Goal: Task Accomplishment & Management: Complete application form

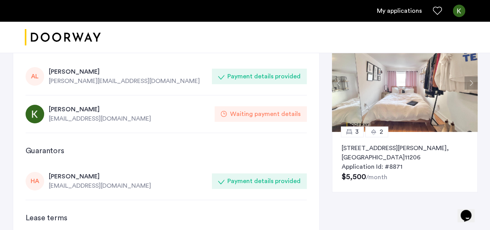
scroll to position [36, 0]
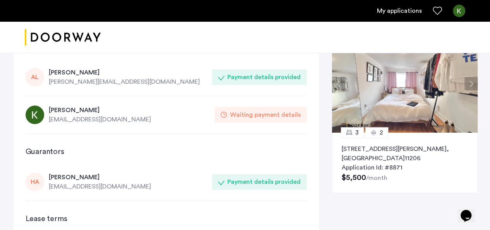
click at [80, 120] on div "[EMAIL_ADDRESS][DOMAIN_NAME]" at bounding box center [129, 119] width 161 height 9
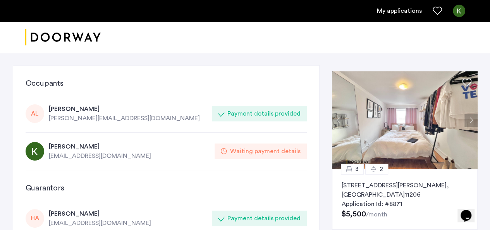
click at [402, 12] on link "My applications" at bounding box center [399, 10] width 45 height 9
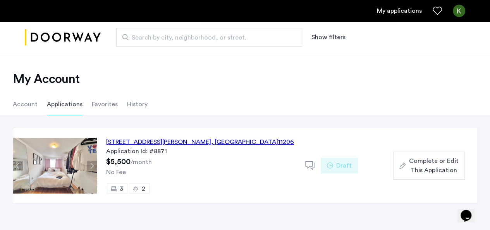
click at [148, 150] on div "Application Id: #8871" at bounding box center [201, 150] width 190 height 9
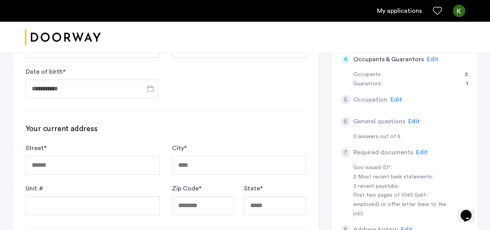
scroll to position [168, 0]
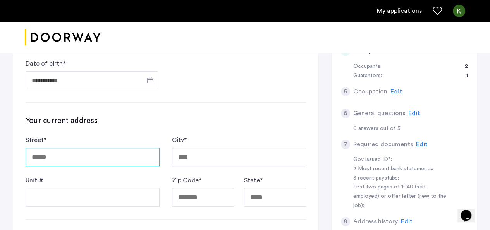
click at [122, 162] on input "Street *" at bounding box center [93, 157] width 134 height 19
type input "**********"
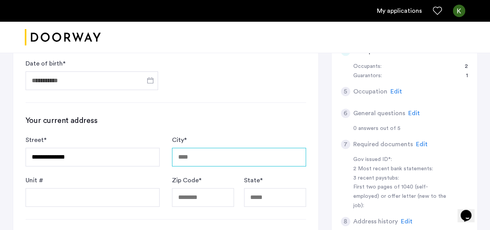
type input "********"
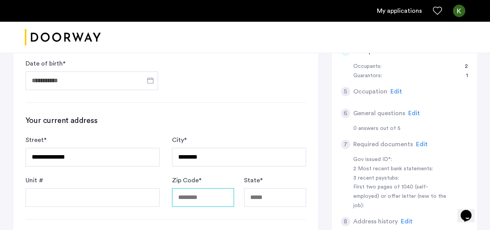
type input "*****"
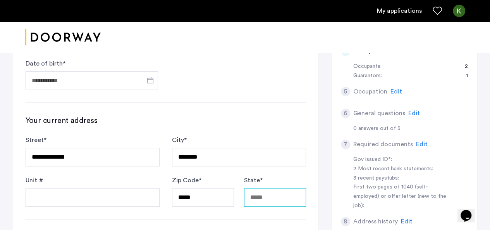
type input "**"
click at [67, 218] on div "**********" at bounding box center [165, 175] width 305 height 469
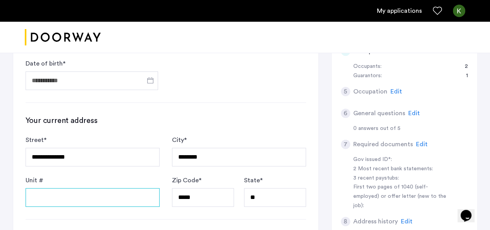
click at [57, 197] on input "Unit #" at bounding box center [93, 197] width 134 height 19
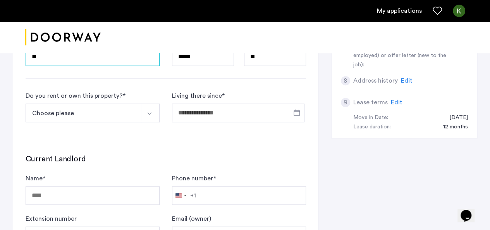
type input "**"
drag, startPoint x: 71, startPoint y: 117, endPoint x: 76, endPoint y: 96, distance: 21.9
click at [76, 96] on div "Do you rent or own this property? *" at bounding box center [76, 95] width 100 height 9
click at [66, 113] on button "Choose please" at bounding box center [84, 112] width 116 height 19
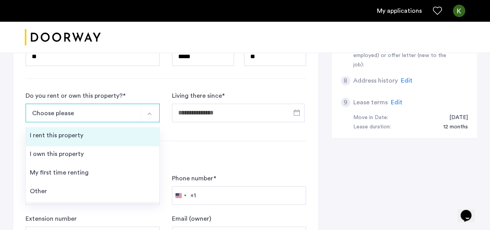
click at [88, 141] on li "I rent this property" at bounding box center [92, 136] width 133 height 19
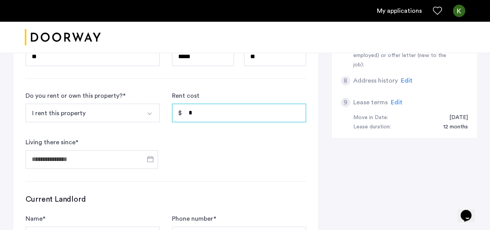
click at [223, 117] on input "*" at bounding box center [239, 112] width 134 height 19
type input "*****"
drag, startPoint x: 76, startPoint y: 151, endPoint x: 76, endPoint y: 136, distance: 15.9
click at [76, 137] on label "Living there since *" at bounding box center [52, 141] width 53 height 9
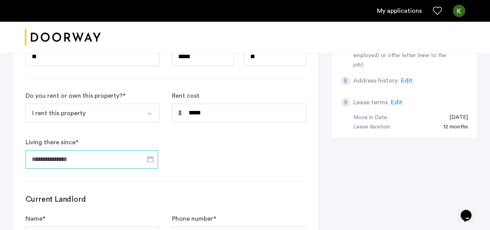
click at [76, 150] on input "Living there since *" at bounding box center [92, 159] width 132 height 19
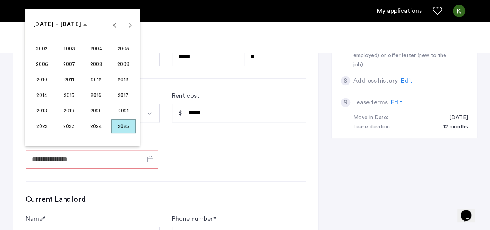
click at [68, 126] on span "2023" at bounding box center [69, 126] width 24 height 14
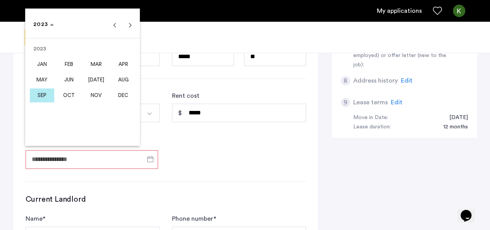
click at [66, 81] on span "JUN" at bounding box center [69, 80] width 24 height 14
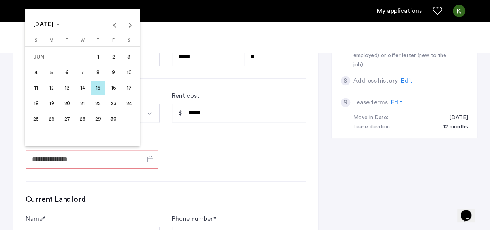
click at [94, 53] on span "1" at bounding box center [98, 57] width 14 height 14
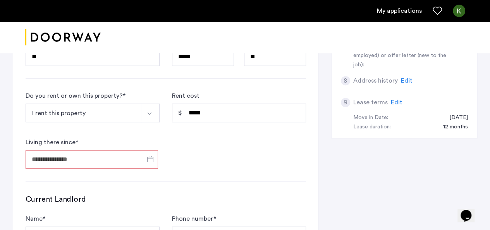
type input "**********"
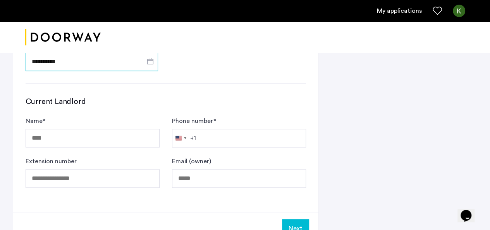
scroll to position [409, 0]
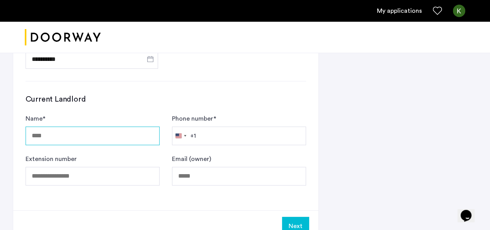
click at [119, 139] on input "Name *" at bounding box center [93, 135] width 134 height 19
type input "**********"
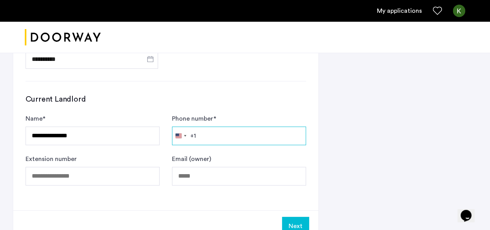
click at [249, 134] on input "Phone number *" at bounding box center [239, 135] width 134 height 19
type input "**********"
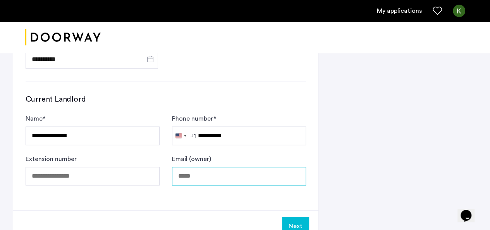
type input "**********"
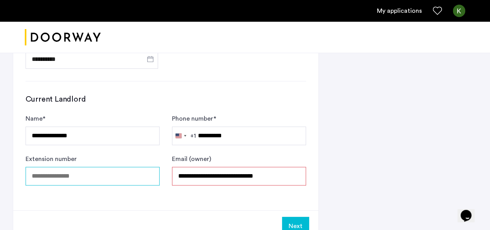
click at [93, 172] on input "Extension number" at bounding box center [93, 176] width 134 height 19
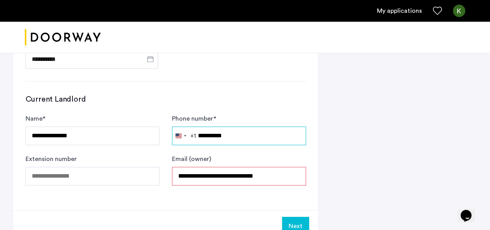
click at [240, 130] on input "**********" at bounding box center [239, 135] width 134 height 19
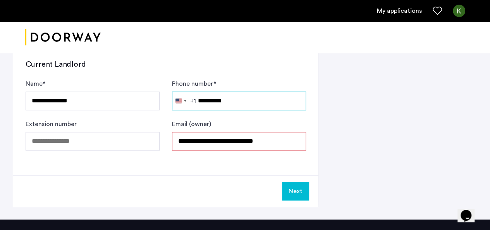
type input "**********"
click at [288, 184] on button "Next" at bounding box center [295, 191] width 27 height 19
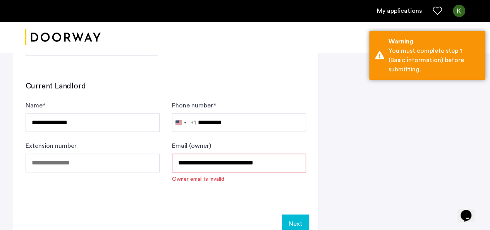
scroll to position [466, 0]
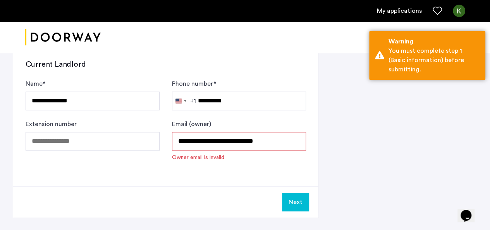
click at [206, 136] on input "**********" at bounding box center [239, 141] width 134 height 19
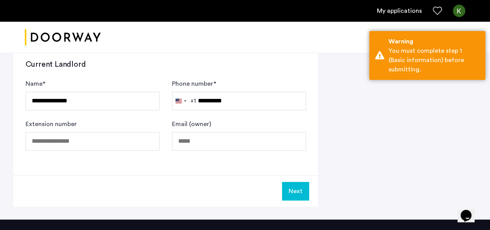
click at [284, 188] on button "Next" at bounding box center [295, 191] width 27 height 19
click at [295, 194] on button "Next" at bounding box center [295, 191] width 27 height 19
click at [295, 192] on button "Next" at bounding box center [295, 191] width 27 height 19
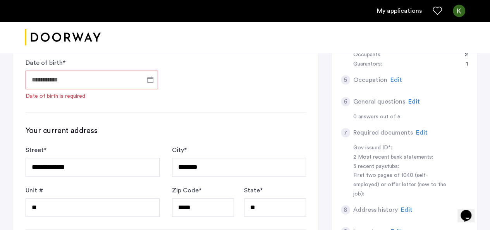
scroll to position [180, 0]
click at [80, 79] on input "Date of birth *" at bounding box center [92, 80] width 132 height 19
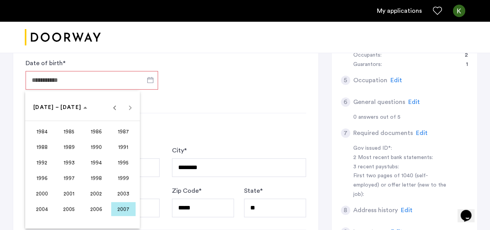
click at [80, 79] on div at bounding box center [245, 115] width 490 height 230
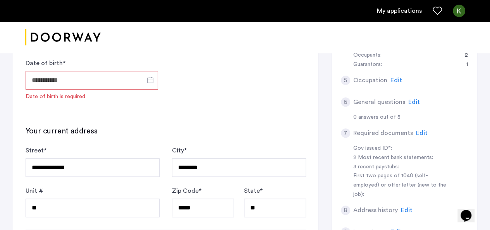
click at [80, 79] on input "Date of birth *" at bounding box center [92, 80] width 132 height 19
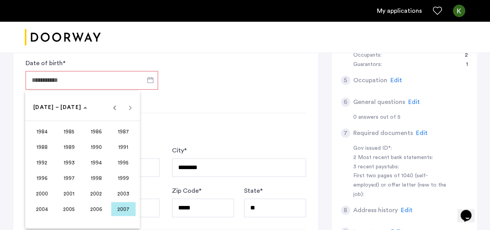
click at [74, 82] on div at bounding box center [245, 115] width 490 height 230
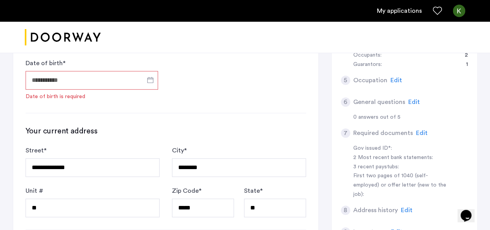
click at [74, 82] on input "Date of birth *" at bounding box center [92, 80] width 132 height 19
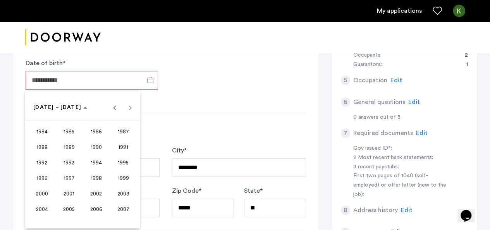
click at [128, 103] on div "[DATE] to [DATE] [DATE] – [DATE]" at bounding box center [82, 107] width 111 height 15
click at [127, 108] on div "[DATE] to [DATE] [DATE] – [DATE]" at bounding box center [82, 107] width 111 height 15
click at [103, 109] on div "[DATE] to [DATE] [DATE] – [DATE]" at bounding box center [82, 107] width 111 height 15
click at [129, 98] on div "[DATE] to [DATE] [DATE] – [DATE]" at bounding box center [82, 103] width 115 height 24
click at [113, 112] on span "Previous 24 years" at bounding box center [114, 107] width 15 height 15
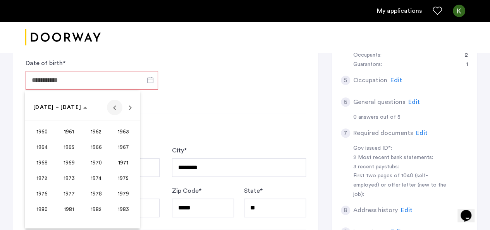
click at [113, 112] on span "Previous 24 years" at bounding box center [114, 107] width 15 height 15
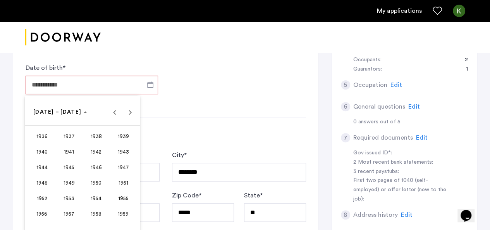
scroll to position [175, 0]
click at [254, 129] on div at bounding box center [245, 115] width 490 height 230
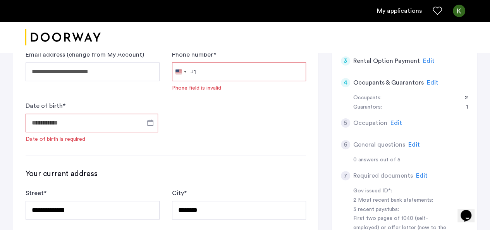
scroll to position [137, 0]
click at [108, 120] on input "Date of birth *" at bounding box center [92, 122] width 132 height 19
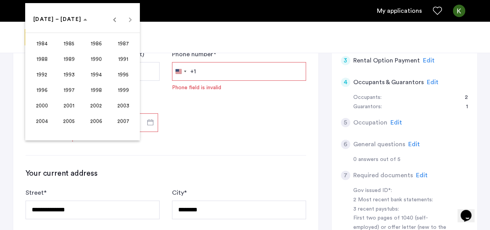
click at [30, 109] on span "2000" at bounding box center [42, 105] width 24 height 14
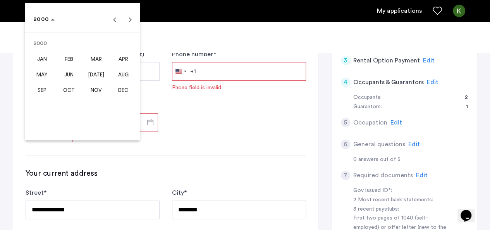
click at [36, 62] on span "JAN" at bounding box center [42, 59] width 24 height 14
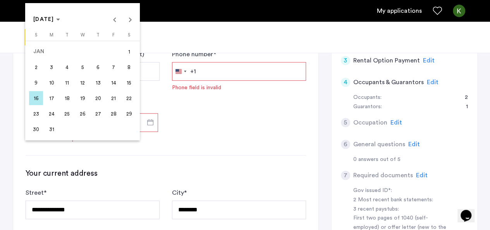
click at [94, 99] on span "20" at bounding box center [98, 98] width 14 height 14
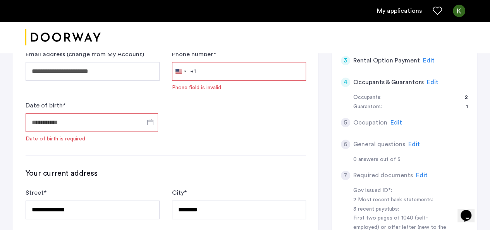
type input "**********"
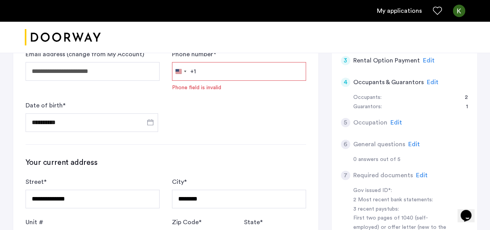
click at [237, 69] on input "Phone number *" at bounding box center [239, 71] width 134 height 19
type input "**********"
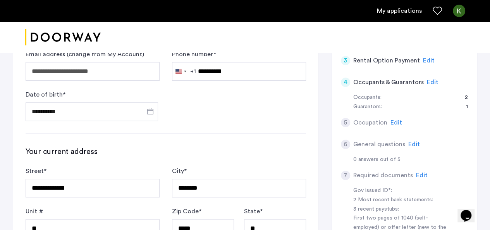
click at [232, 117] on form "**********" at bounding box center [166, 65] width 280 height 112
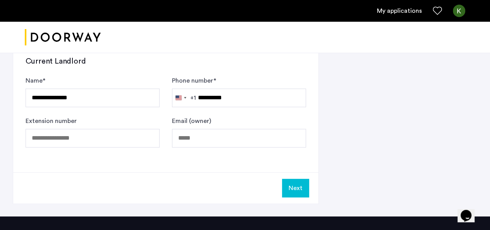
scroll to position [448, 0]
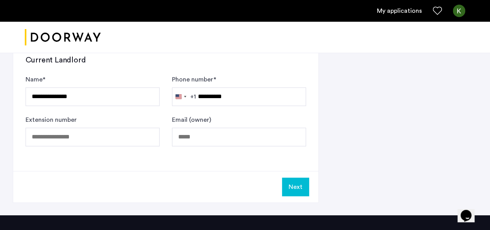
click at [296, 189] on button "Next" at bounding box center [295, 186] width 27 height 19
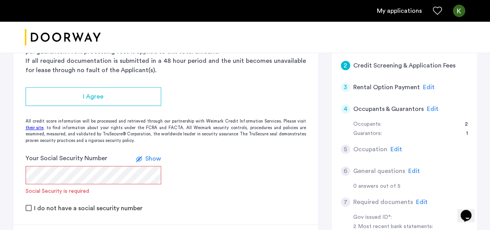
scroll to position [120, 0]
click at [106, 85] on app-credit-screening "2 Credit Screening & Application Fees Application Fees Please submit your appli…" at bounding box center [165, 123] width 305 height 266
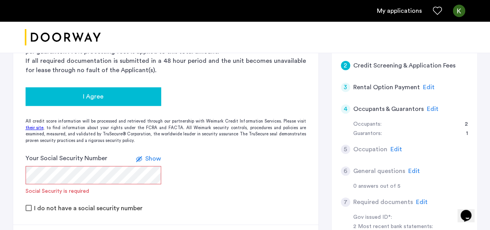
click at [103, 95] on div "I Agree" at bounding box center [93, 96] width 123 height 9
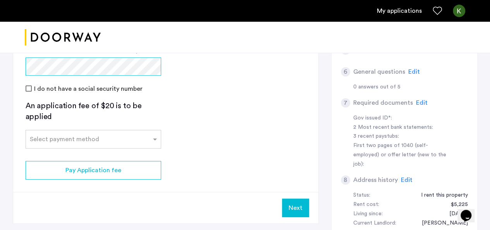
scroll to position [218, 0]
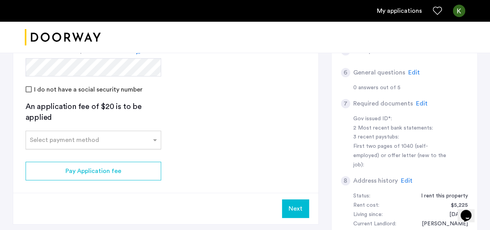
click at [135, 138] on input "text" at bounding box center [86, 138] width 112 height 5
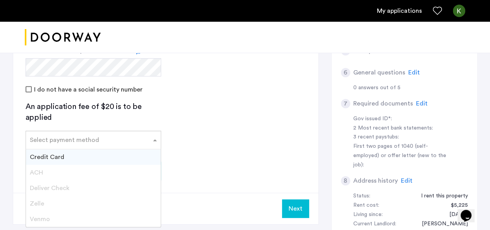
click at [120, 149] on div "Credit Card" at bounding box center [93, 156] width 135 height 15
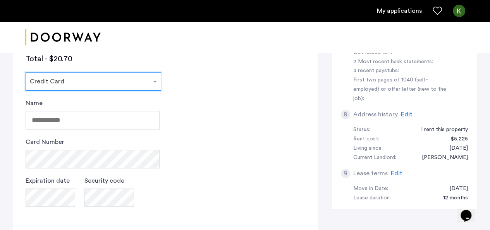
scroll to position [285, 0]
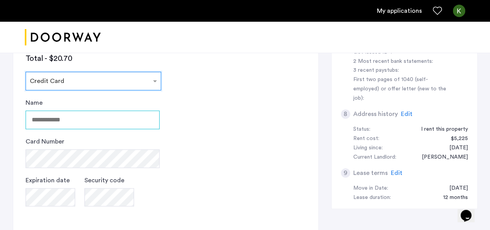
click at [95, 125] on input "Name" at bounding box center [93, 119] width 134 height 19
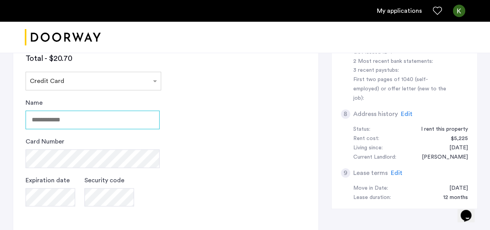
type input "**********"
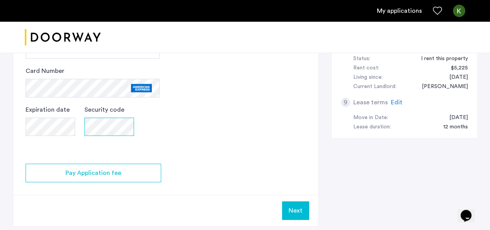
scroll to position [419, 0]
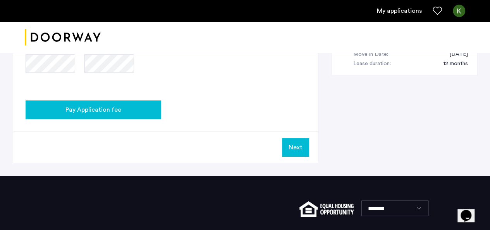
click at [102, 105] on span "Pay Application fee" at bounding box center [93, 109] width 56 height 9
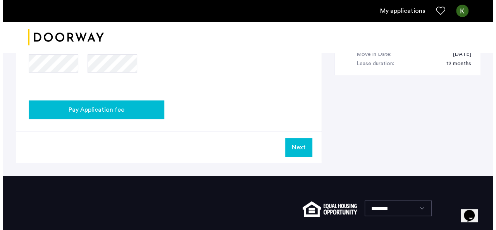
scroll to position [0, 0]
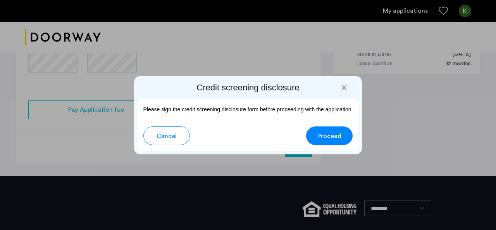
click at [313, 139] on button "Proceed" at bounding box center [329, 135] width 46 height 19
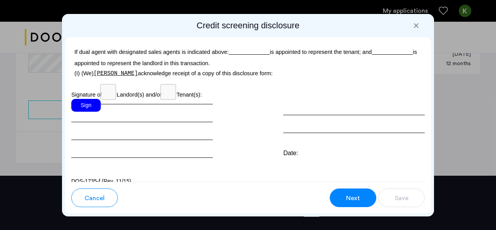
scroll to position [2499, 0]
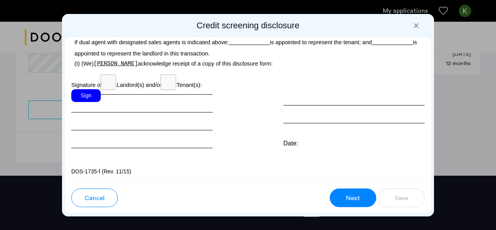
click at [92, 99] on div "Sign" at bounding box center [85, 95] width 29 height 13
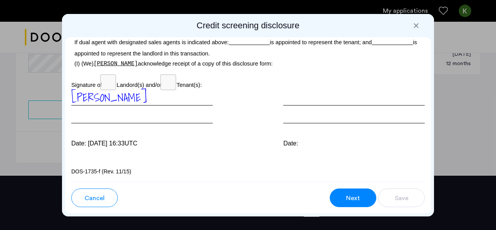
click at [306, 117] on div at bounding box center [353, 106] width 141 height 34
click at [299, 101] on div at bounding box center [353, 106] width 141 height 34
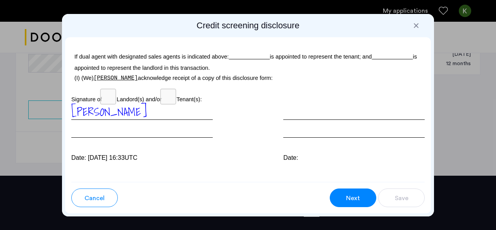
click at [347, 199] on span "Next" at bounding box center [353, 197] width 14 height 9
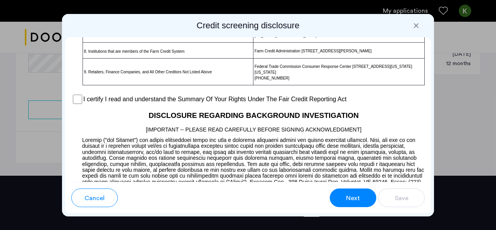
scroll to position [675, 0]
click at [83, 104] on label "I certify I read and understand the Summary Of Your Rights Under The Fair Credi…" at bounding box center [214, 99] width 263 height 9
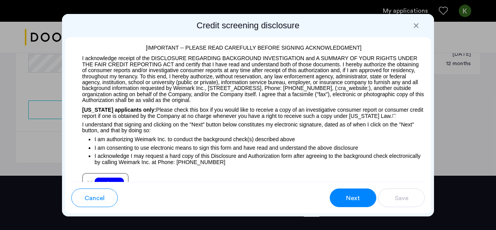
click at [129, 165] on p "I acknowledge I may request a hard copy of this Disclosure and Authorization fo…" at bounding box center [259, 159] width 330 height 12
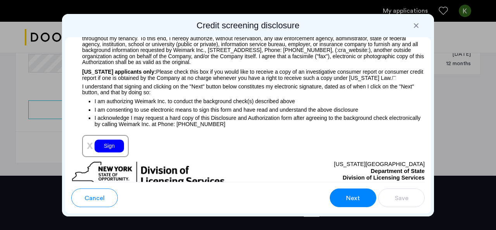
click at [106, 148] on div "Sign" at bounding box center [108, 145] width 29 height 13
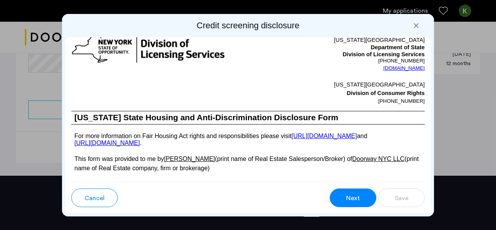
scroll to position [1448, 0]
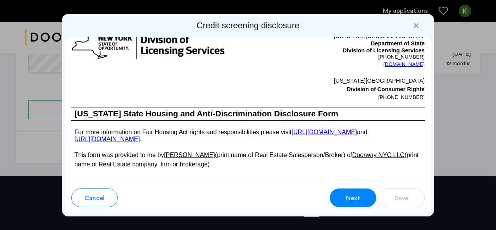
drag, startPoint x: 347, startPoint y: 197, endPoint x: 349, endPoint y: 179, distance: 17.9
click at [349, 169] on p "This form was provided to me by [PERSON_NAME] (print name of Real Estate Salesp…" at bounding box center [247, 159] width 353 height 19
click at [341, 169] on p "This form was provided to me by [PERSON_NAME] (print name of Real Estate Salesp…" at bounding box center [247, 159] width 353 height 19
drag, startPoint x: 340, startPoint y: 184, endPoint x: 341, endPoint y: 177, distance: 7.0
click at [341, 169] on p "This form was provided to me by [PERSON_NAME] (print name of Real Estate Salesp…" at bounding box center [247, 159] width 353 height 19
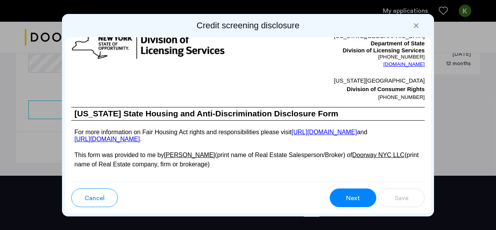
click at [334, 210] on div "Cancel Next Save" at bounding box center [248, 197] width 366 height 31
click at [340, 191] on button "Next" at bounding box center [353, 197] width 46 height 19
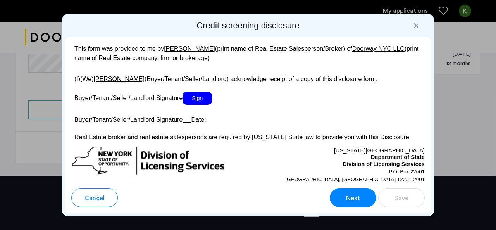
scroll to position [1559, 0]
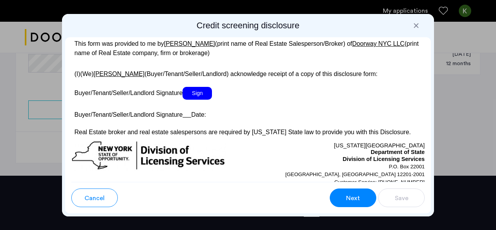
click at [200, 100] on span "Sign" at bounding box center [196, 93] width 29 height 13
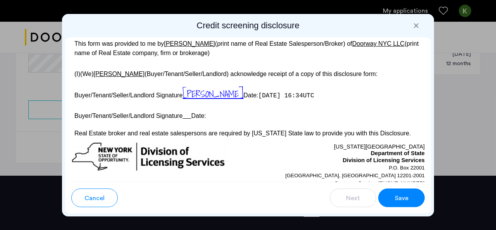
click at [394, 196] on div "Save" at bounding box center [401, 197] width 15 height 9
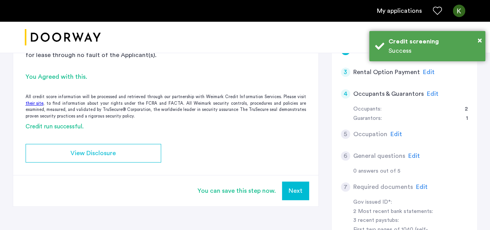
scroll to position [0, 0]
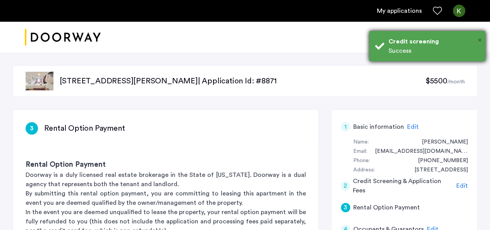
click at [481, 36] on button "×" at bounding box center [480, 40] width 4 height 12
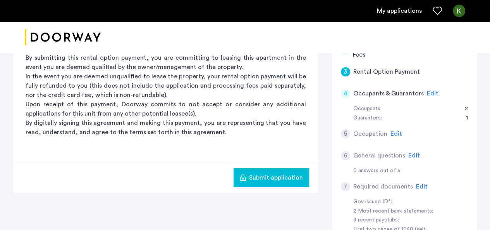
scroll to position [137, 0]
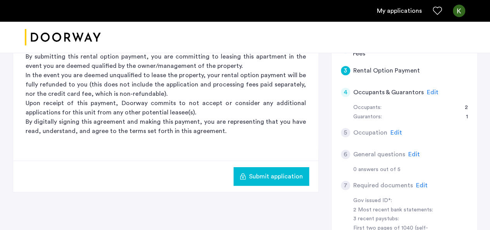
click at [266, 173] on span "Submit application" at bounding box center [276, 176] width 54 height 9
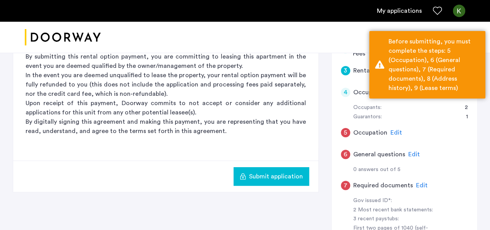
scroll to position [139, 0]
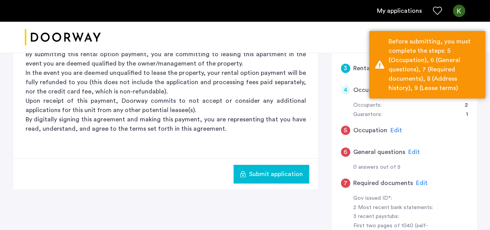
click at [387, 125] on div "5 Occupation Edit" at bounding box center [404, 130] width 127 height 22
click at [393, 128] on span "Edit" at bounding box center [396, 130] width 12 height 6
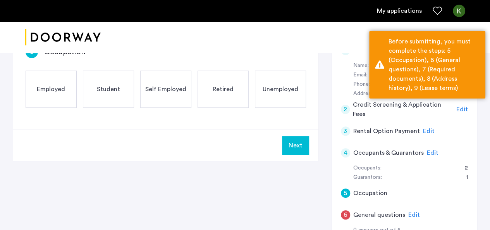
scroll to position [0, 0]
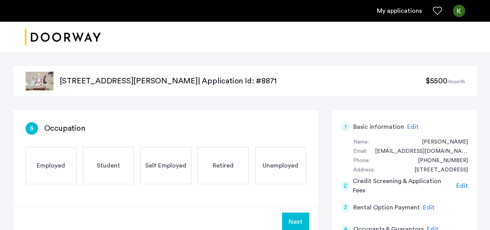
click at [57, 162] on span "Employed" at bounding box center [51, 165] width 28 height 9
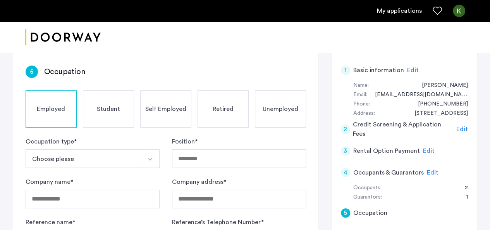
scroll to position [83, 0]
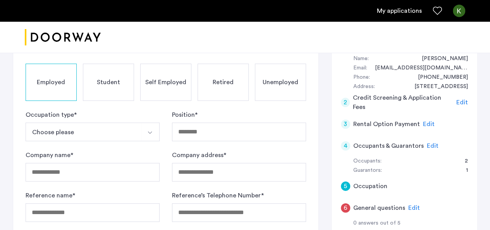
click at [87, 131] on button "Choose please" at bounding box center [84, 131] width 116 height 19
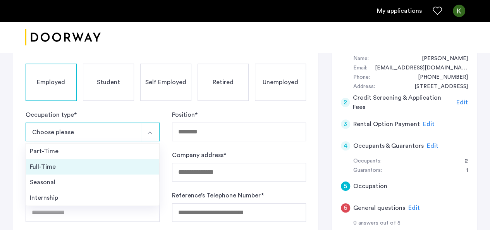
click at [67, 159] on li "Full-Time" at bounding box center [92, 166] width 133 height 15
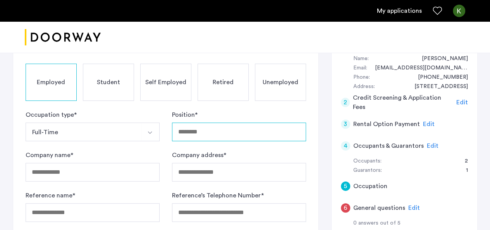
click at [189, 132] on input "Position *" at bounding box center [239, 131] width 134 height 19
click at [189, 132] on input "*********" at bounding box center [239, 131] width 134 height 19
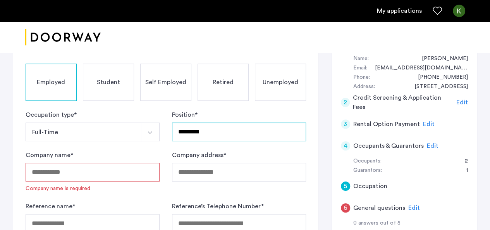
click at [189, 132] on input "*********" at bounding box center [239, 131] width 134 height 19
type input "**********"
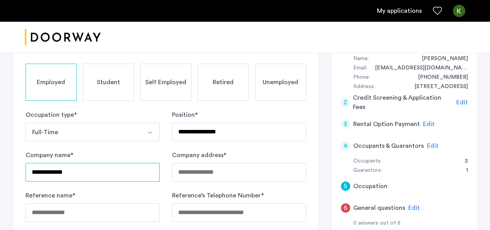
type input "**********"
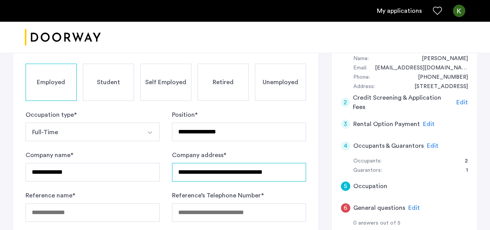
type input "**********"
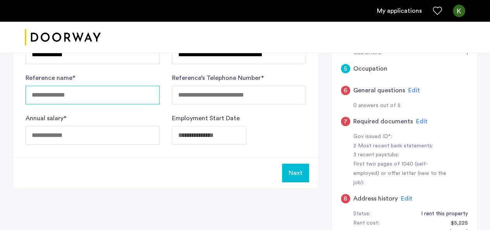
scroll to position [201, 0]
type input "********"
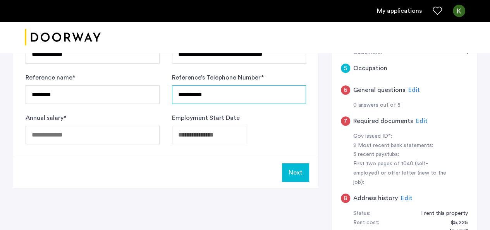
type input "**********"
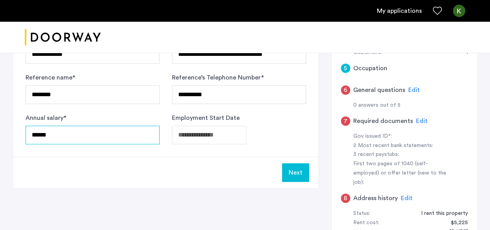
type input "******"
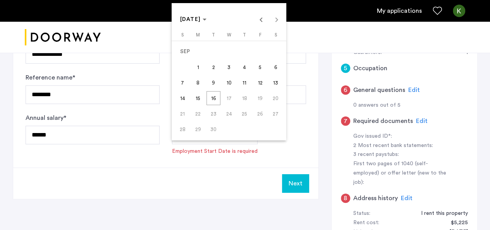
click at [310, 113] on div at bounding box center [245, 115] width 490 height 230
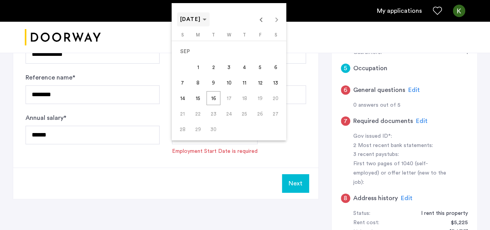
click at [207, 23] on span "Choose month and year" at bounding box center [193, 19] width 33 height 19
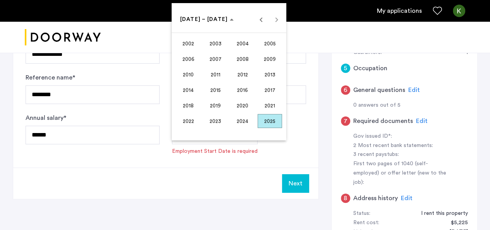
click at [223, 124] on span "2023" at bounding box center [215, 121] width 24 height 14
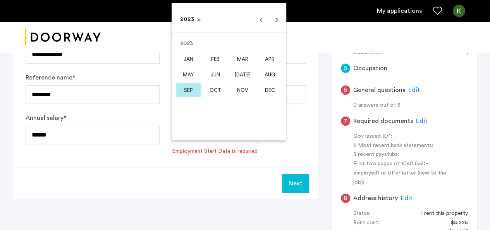
click at [237, 74] on span "[DATE]" at bounding box center [242, 74] width 24 height 14
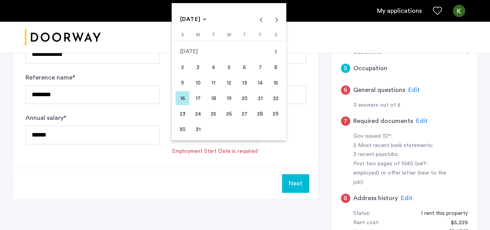
click at [203, 80] on span "10" at bounding box center [198, 83] width 14 height 14
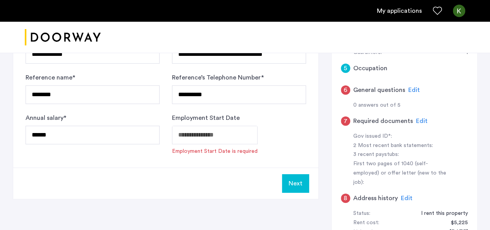
type input "**********"
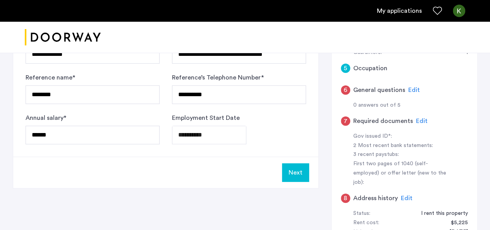
click at [294, 165] on button "Next" at bounding box center [295, 172] width 27 height 19
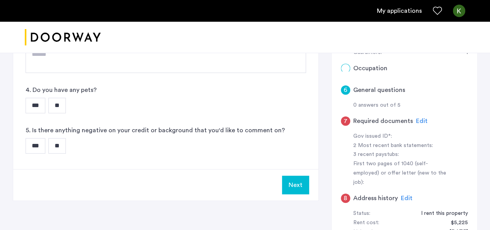
scroll to position [0, 0]
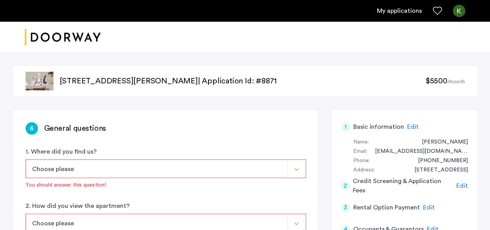
click at [163, 170] on button "Choose please" at bounding box center [157, 168] width 262 height 19
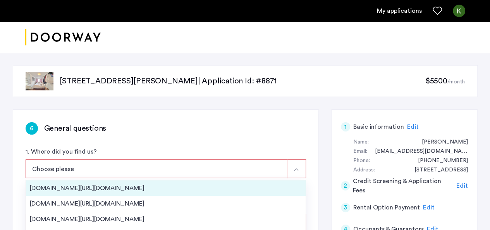
click at [113, 190] on div "[DOMAIN_NAME][URL][DOMAIN_NAME]" at bounding box center [166, 187] width 272 height 9
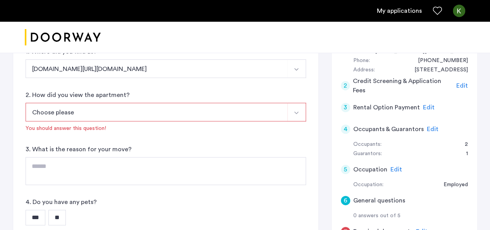
scroll to position [101, 0]
click at [122, 68] on button "[DOMAIN_NAME][URL][DOMAIN_NAME]" at bounding box center [157, 67] width 262 height 19
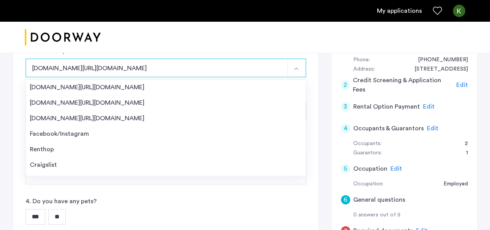
click at [15, 105] on div "6 General questions 1. Where did you find us? [DOMAIN_NAME][URL][DOMAIN_NAME] […" at bounding box center [165, 144] width 305 height 271
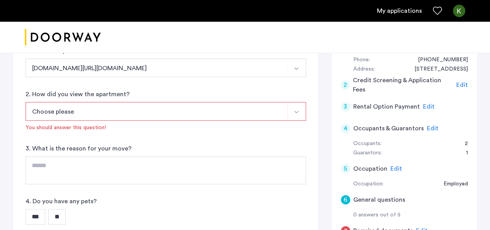
click at [89, 105] on button "Choose please" at bounding box center [157, 111] width 262 height 19
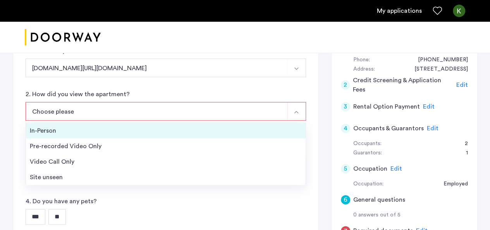
click at [84, 130] on div "In-Person" at bounding box center [166, 130] width 272 height 9
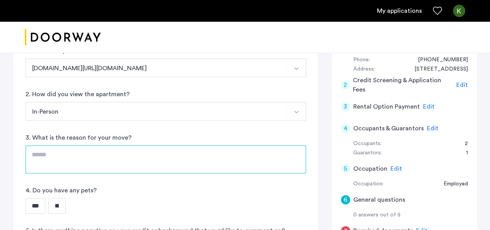
click at [85, 151] on textarea at bounding box center [166, 159] width 280 height 28
type textarea "*"
click at [90, 152] on textarea "**********" at bounding box center [166, 159] width 280 height 28
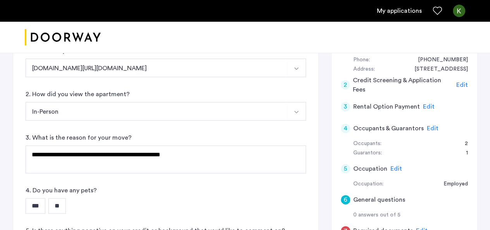
click at [218, 133] on div "**********" at bounding box center [166, 153] width 280 height 40
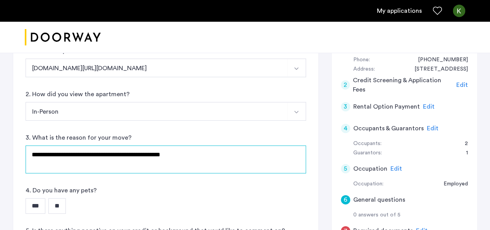
click at [211, 151] on textarea "**********" at bounding box center [166, 159] width 280 height 28
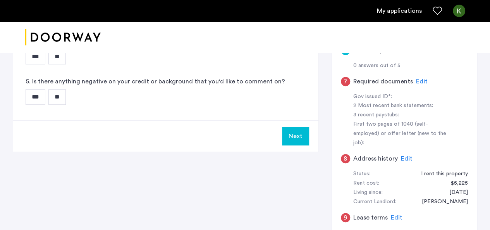
type textarea "**********"
click at [66, 62] on input "**" at bounding box center [56, 56] width 17 height 15
click at [64, 96] on input "**" at bounding box center [56, 96] width 17 height 15
click at [287, 137] on button "Next" at bounding box center [295, 136] width 27 height 19
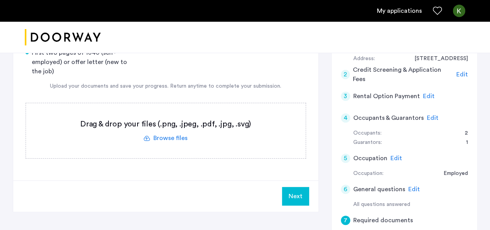
scroll to position [112, 0]
click at [181, 134] on label at bounding box center [166, 130] width 280 height 55
click at [0, 0] on input "file" at bounding box center [0, 0] width 0 height 0
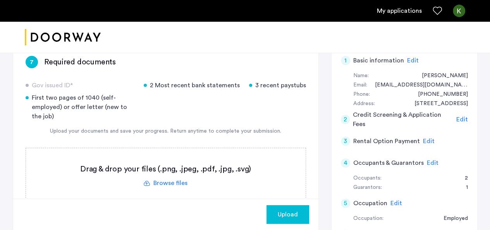
scroll to position [66, 0]
click at [82, 108] on div "First two pages of 1040 (self-employed) or offer letter (new to the job)" at bounding box center [80, 107] width 109 height 28
click at [88, 109] on div "First two pages of 1040 (self-employed) or offer letter (new to the job)" at bounding box center [80, 107] width 109 height 28
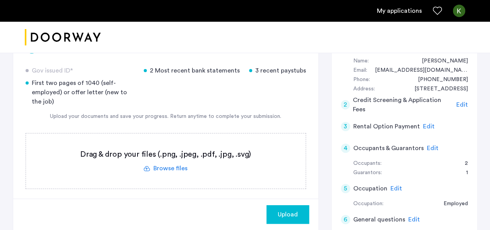
scroll to position [81, 0]
click at [176, 167] on label at bounding box center [166, 160] width 280 height 55
click at [0, 0] on input "file" at bounding box center [0, 0] width 0 height 0
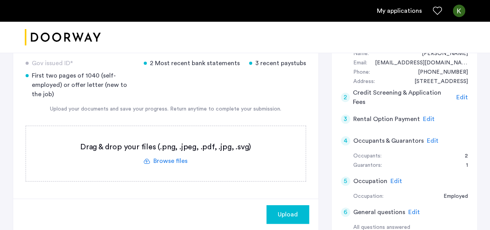
scroll to position [88, 0]
click at [178, 160] on label at bounding box center [166, 153] width 280 height 55
click at [0, 0] on input "file" at bounding box center [0, 0] width 0 height 0
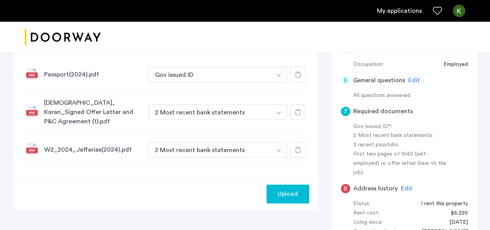
scroll to position [220, 0]
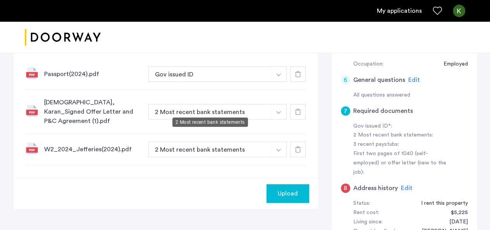
click at [235, 110] on button "2 Most recent bank statements" at bounding box center [209, 111] width 123 height 15
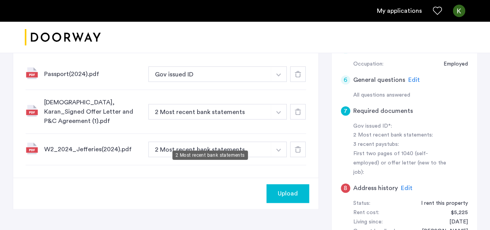
click at [264, 143] on button "2 Most recent bank statements" at bounding box center [209, 148] width 123 height 15
click at [280, 143] on button "button" at bounding box center [279, 148] width 16 height 15
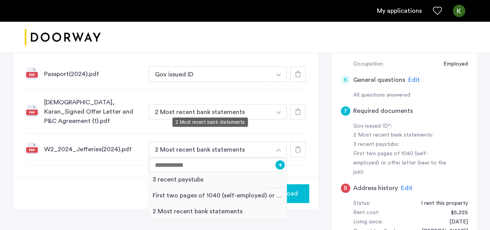
click at [189, 104] on button "2 Most recent bank statements" at bounding box center [209, 111] width 123 height 15
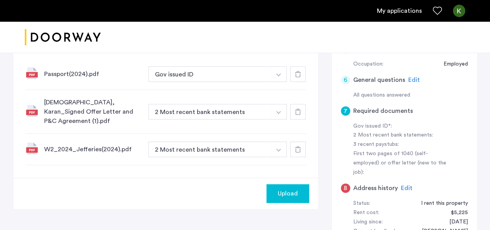
click at [278, 113] on button "button" at bounding box center [279, 111] width 16 height 15
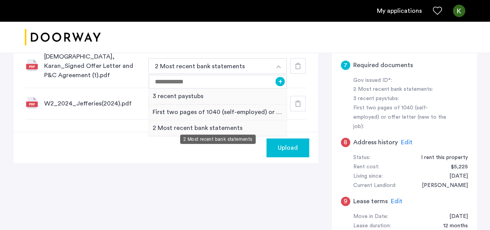
scroll to position [265, 0]
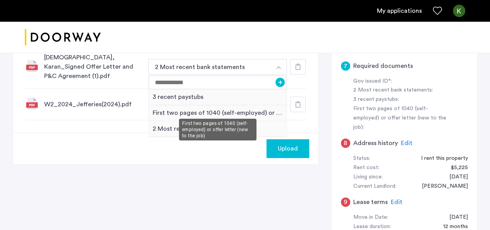
click at [203, 106] on div "First two pages of 1040 (self-employed) or offer letter (new to the job)" at bounding box center [218, 113] width 138 height 16
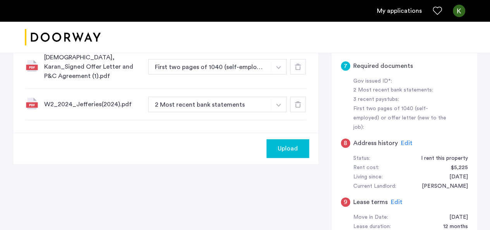
click at [280, 103] on img "button" at bounding box center [278, 104] width 5 height 3
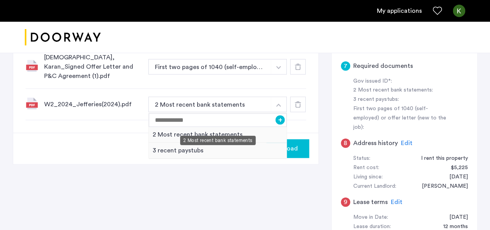
click at [223, 127] on div "2 Most recent bank statements" at bounding box center [218, 135] width 138 height 16
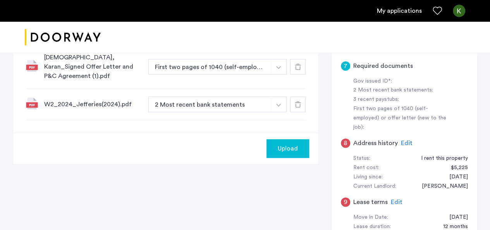
click at [297, 144] on span "Upload" at bounding box center [288, 148] width 20 height 9
click at [297, 139] on button "Next" at bounding box center [295, 148] width 27 height 19
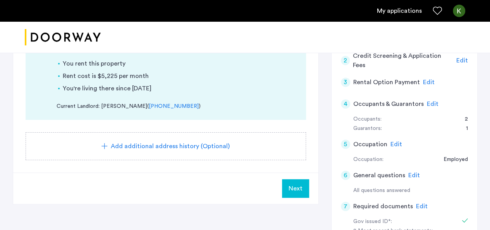
scroll to position [126, 0]
click at [298, 186] on span "Next" at bounding box center [296, 187] width 14 height 9
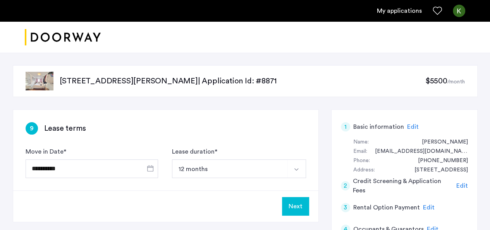
scroll to position [3, 0]
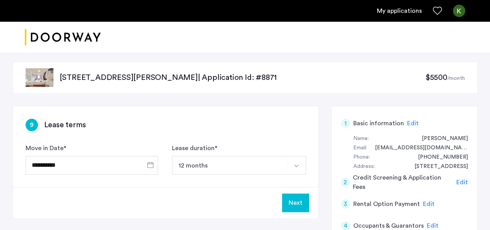
click at [295, 204] on button "Next" at bounding box center [295, 202] width 27 height 19
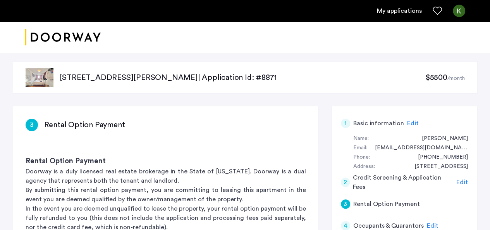
scroll to position [0, 0]
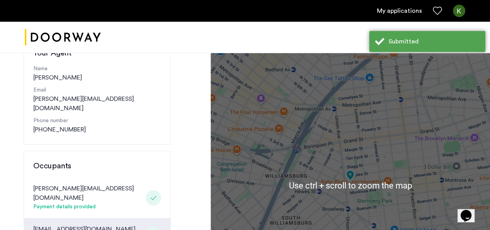
scroll to position [100, 0]
